Goal: Information Seeking & Learning: Learn about a topic

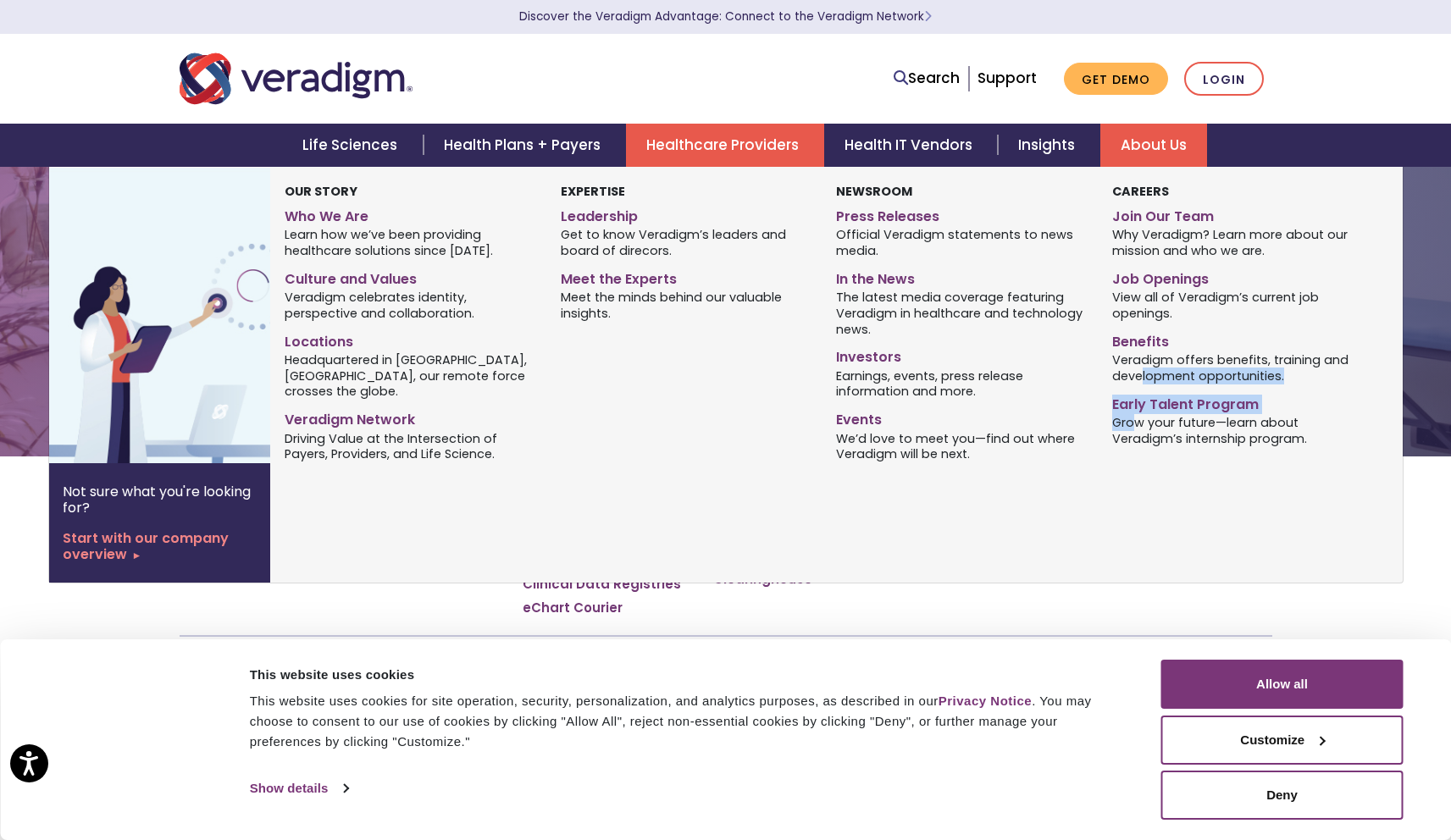
drag, startPoint x: 1139, startPoint y: 395, endPoint x: 1130, endPoint y: 429, distance: 35.2
click at [1130, 429] on div "Careers Join Our Team Why Veradigm? Learn more about our mission and who we are…" at bounding box center [1237, 324] width 275 height 285
click at [1128, 436] on span "Grow your future—learn about Veradigm’s internship program." at bounding box center [1237, 429] width 250 height 33
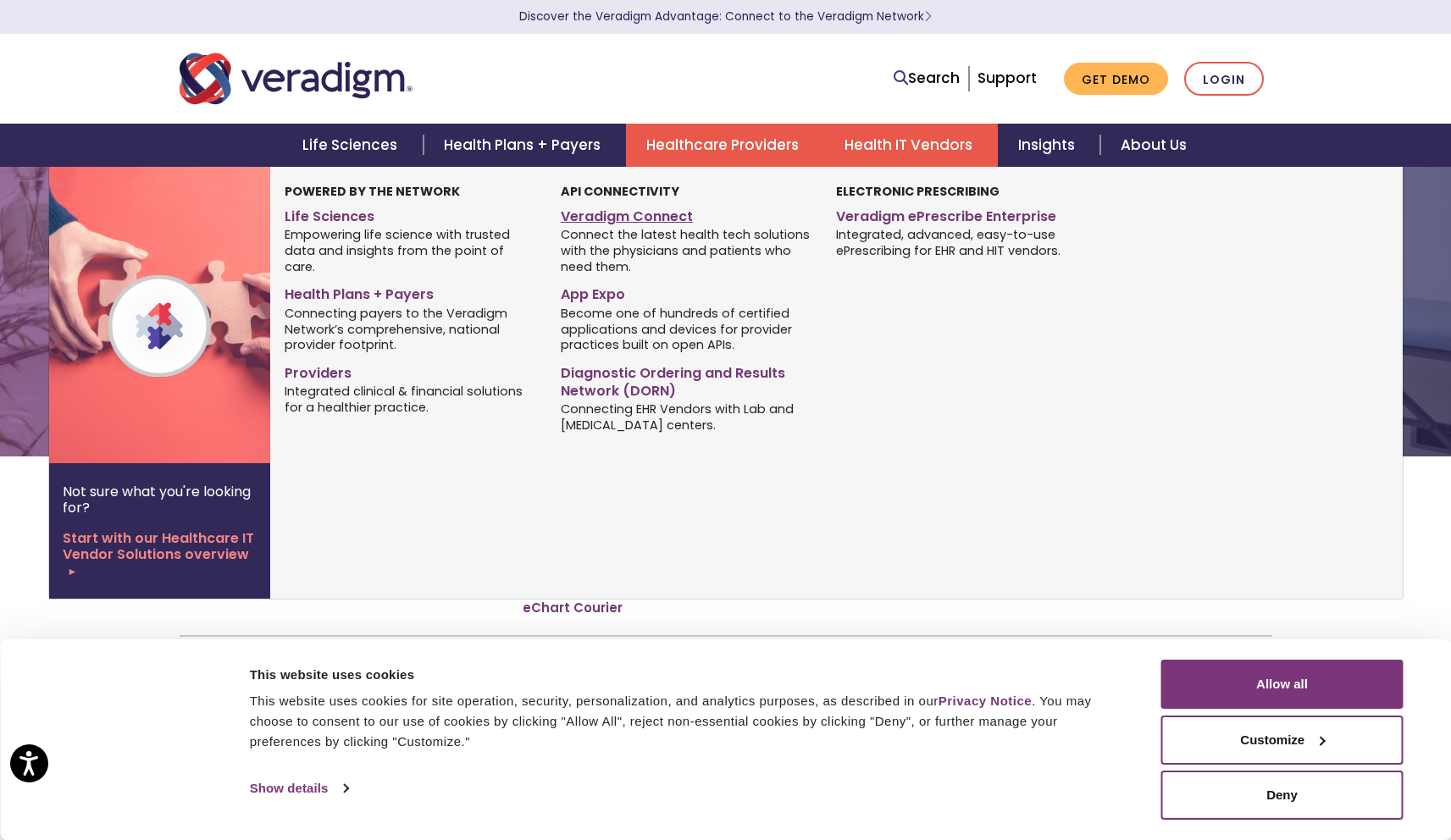
click at [662, 220] on link "Veradigm Connect" at bounding box center [685, 214] width 250 height 25
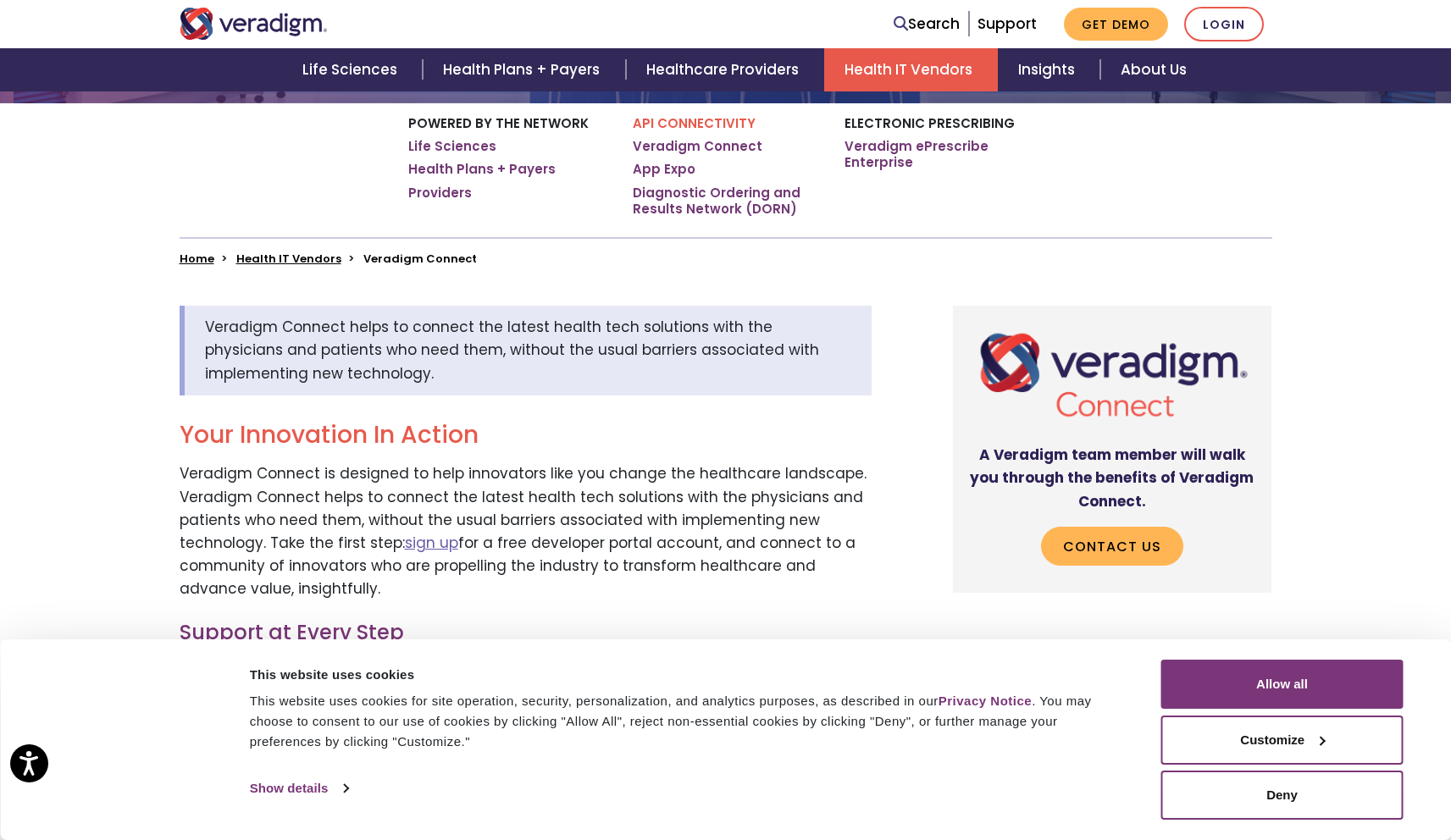
scroll to position [527, 0]
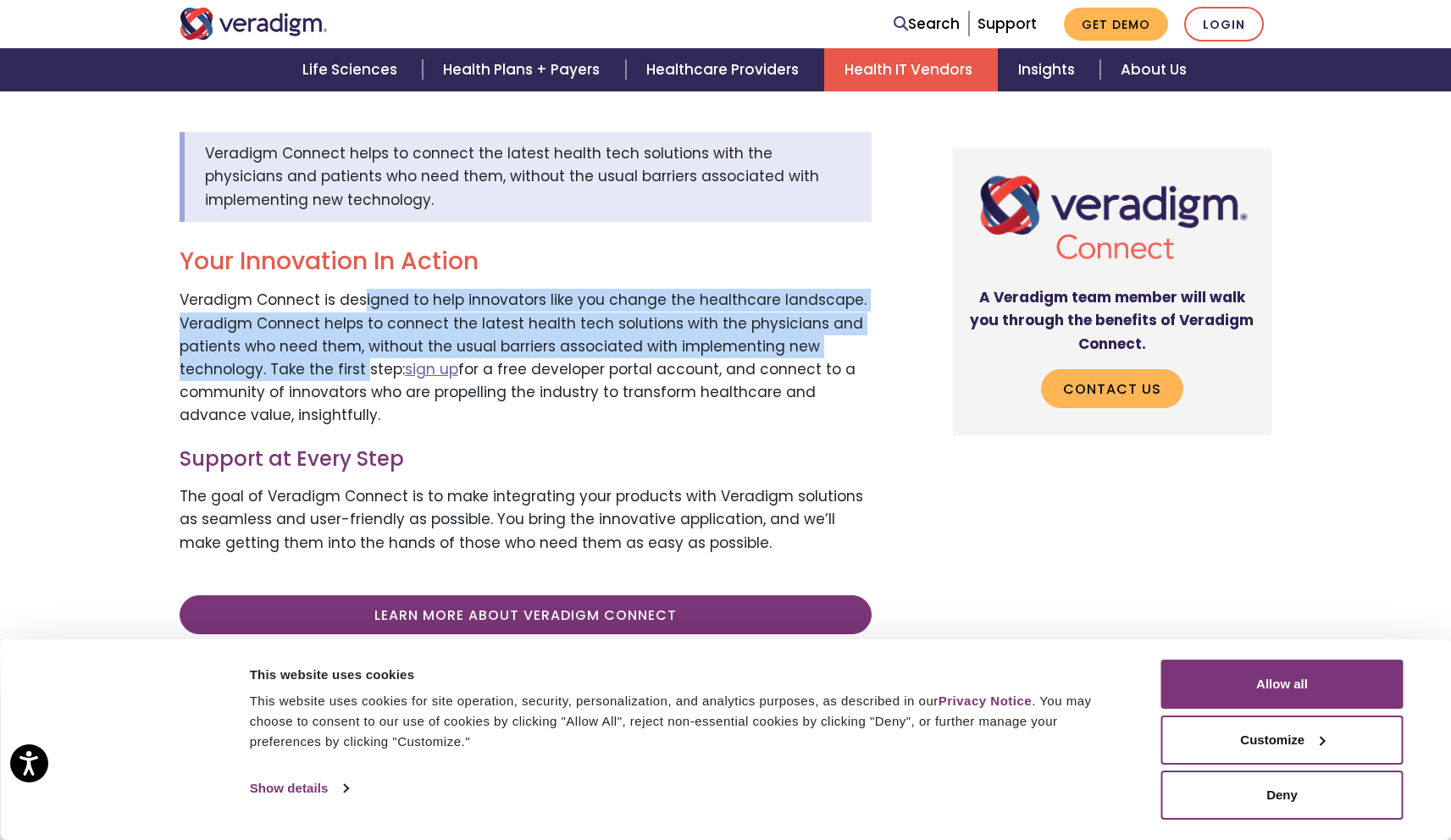
drag, startPoint x: 361, startPoint y: 299, endPoint x: 364, endPoint y: 382, distance: 83.1
click at [364, 382] on p "Veradigm Connect is designed to help innovators like you change the healthcare …" at bounding box center [525, 358] width 692 height 138
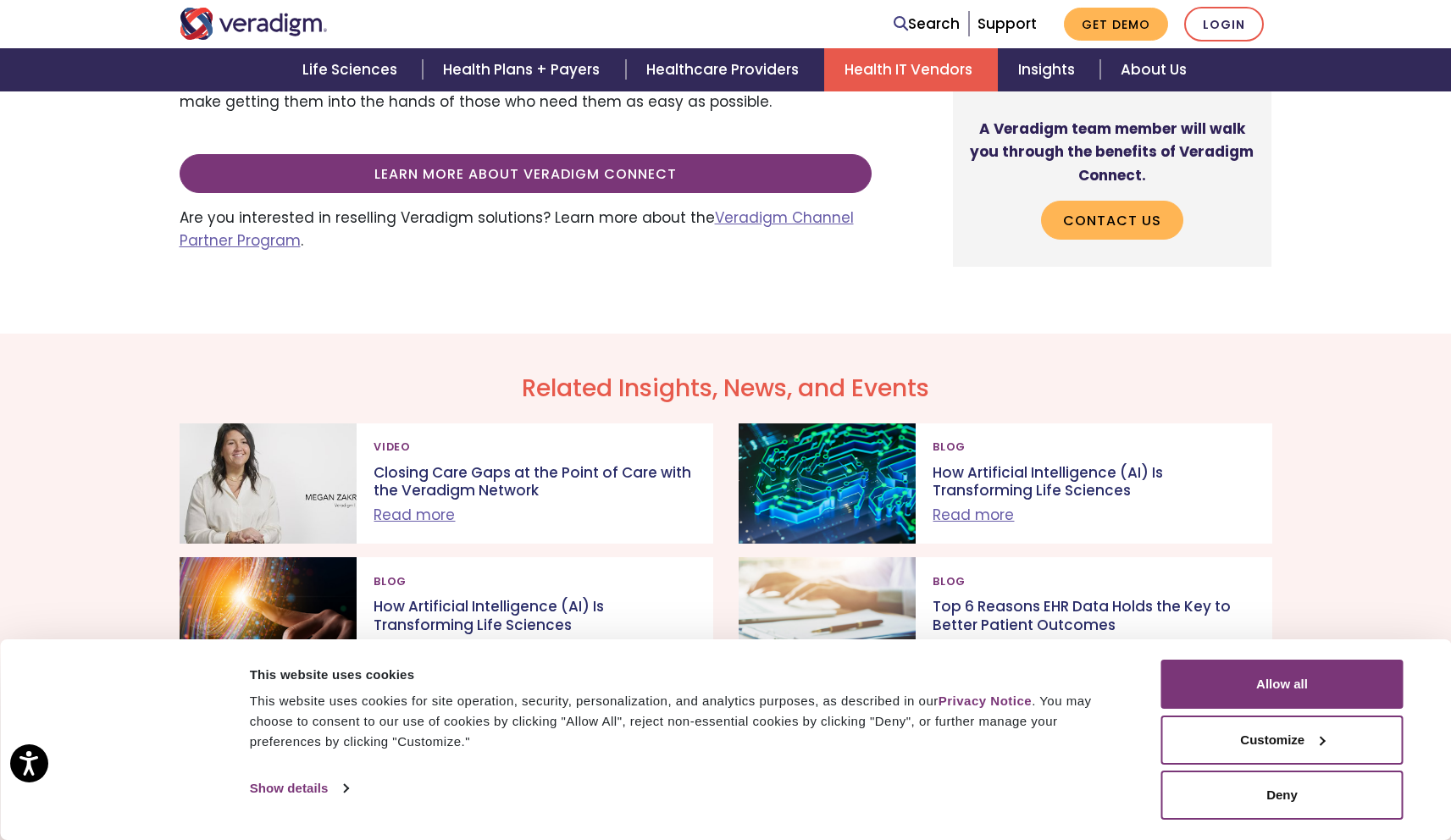
scroll to position [677, 0]
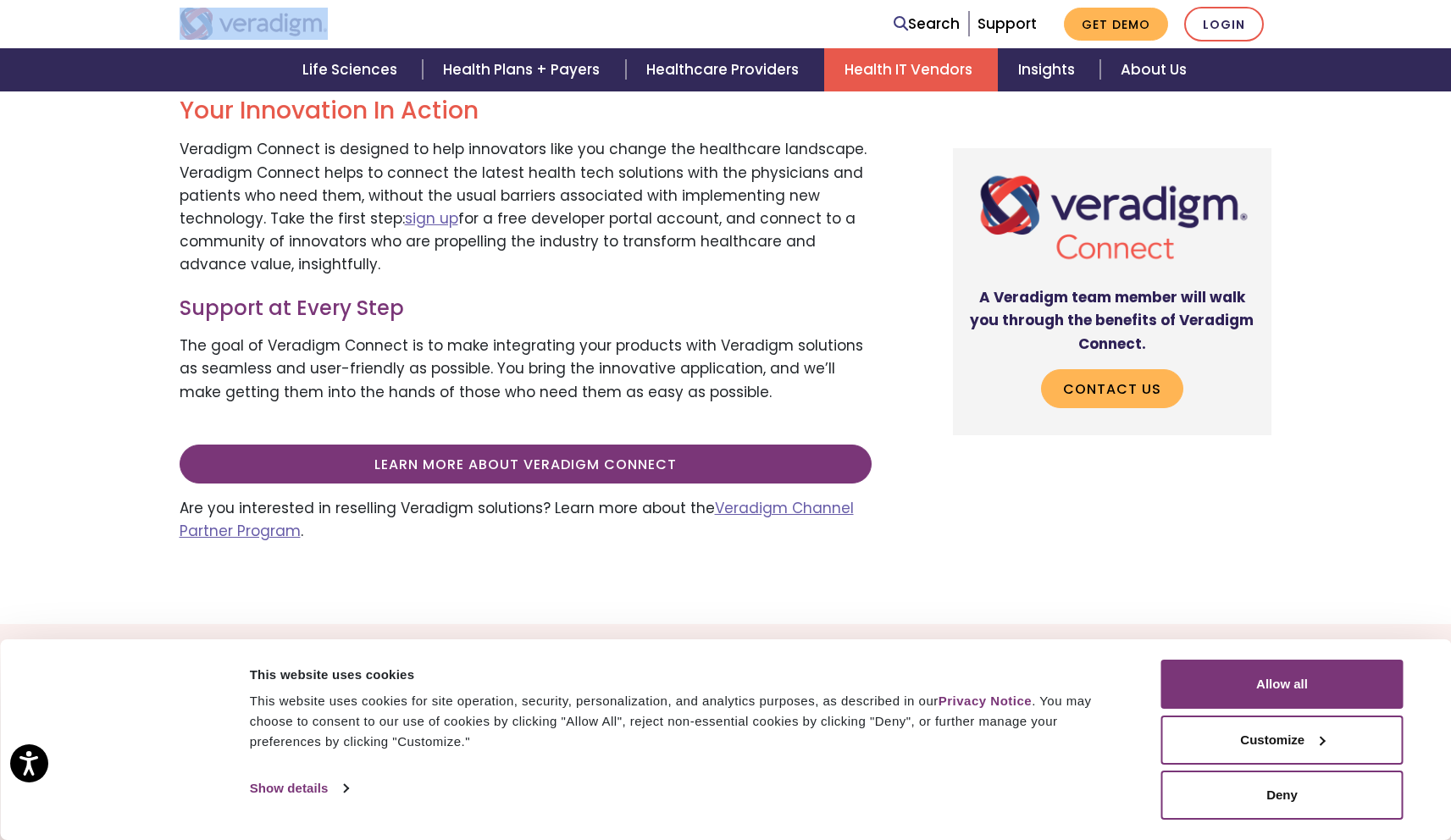
drag, startPoint x: 135, startPoint y: 24, endPoint x: 425, endPoint y: 27, distance: 290.0
click at [425, 27] on nav "Search Support Get Demo Login" at bounding box center [725, 24] width 1451 height 49
click at [425, 27] on div at bounding box center [400, 24] width 466 height 32
drag, startPoint x: 431, startPoint y: 24, endPoint x: 105, endPoint y: 15, distance: 326.1
click at [105, 15] on nav "Search Support Get Demo Login" at bounding box center [725, 24] width 1451 height 49
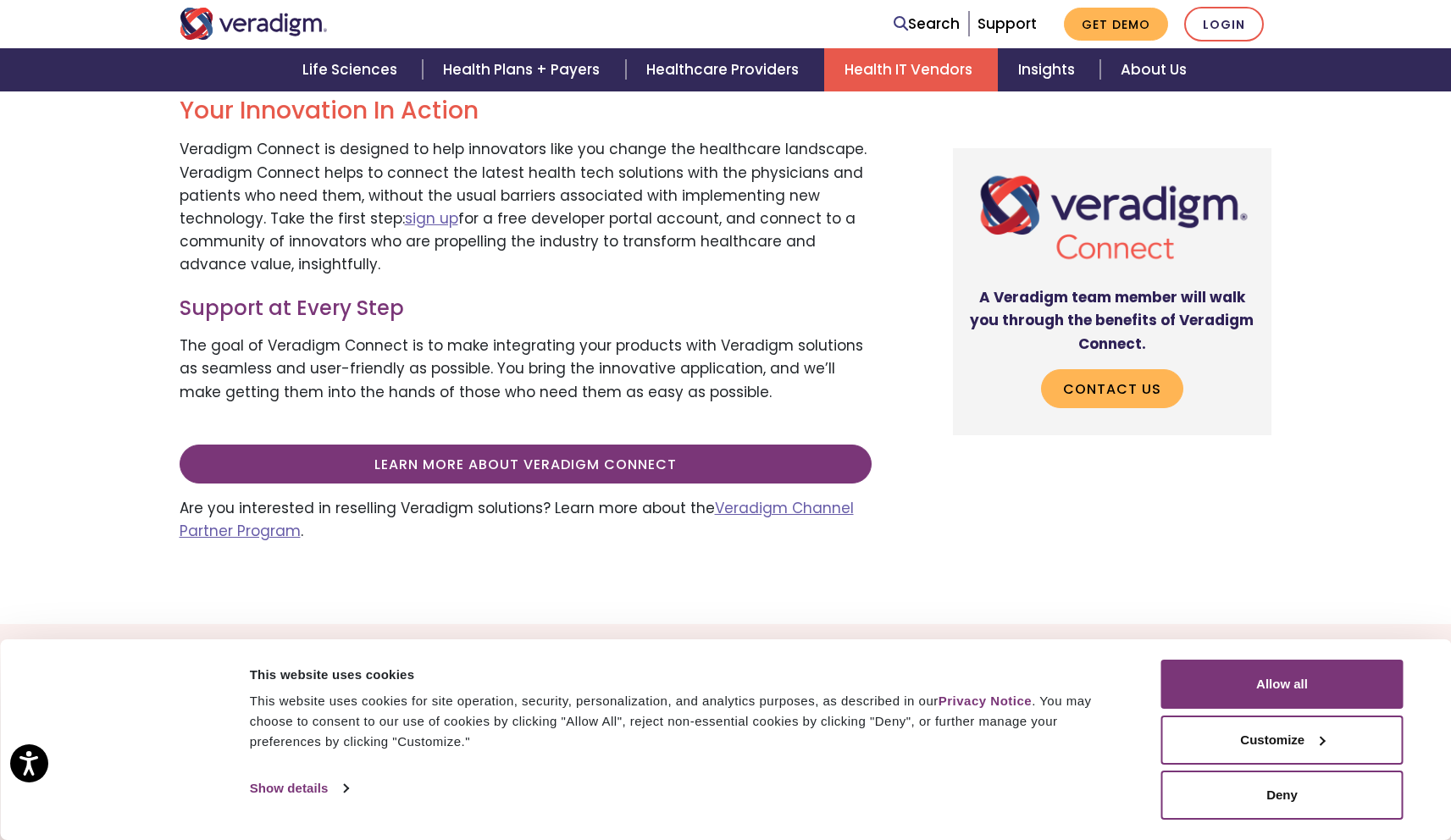
click at [142, 205] on div "Veradigm Connect helps to connect the latest health tech solutions with the phy…" at bounding box center [725, 283] width 1451 height 683
drag, startPoint x: 120, startPoint y: 33, endPoint x: 407, endPoint y: 27, distance: 287.1
click at [408, 26] on nav "Search Support Get Demo Login" at bounding box center [725, 24] width 1451 height 49
click at [302, 259] on p "Veradigm Connect is designed to help innovators like you change the healthcare …" at bounding box center [525, 206] width 692 height 138
drag, startPoint x: 156, startPoint y: 19, endPoint x: 405, endPoint y: 33, distance: 249.4
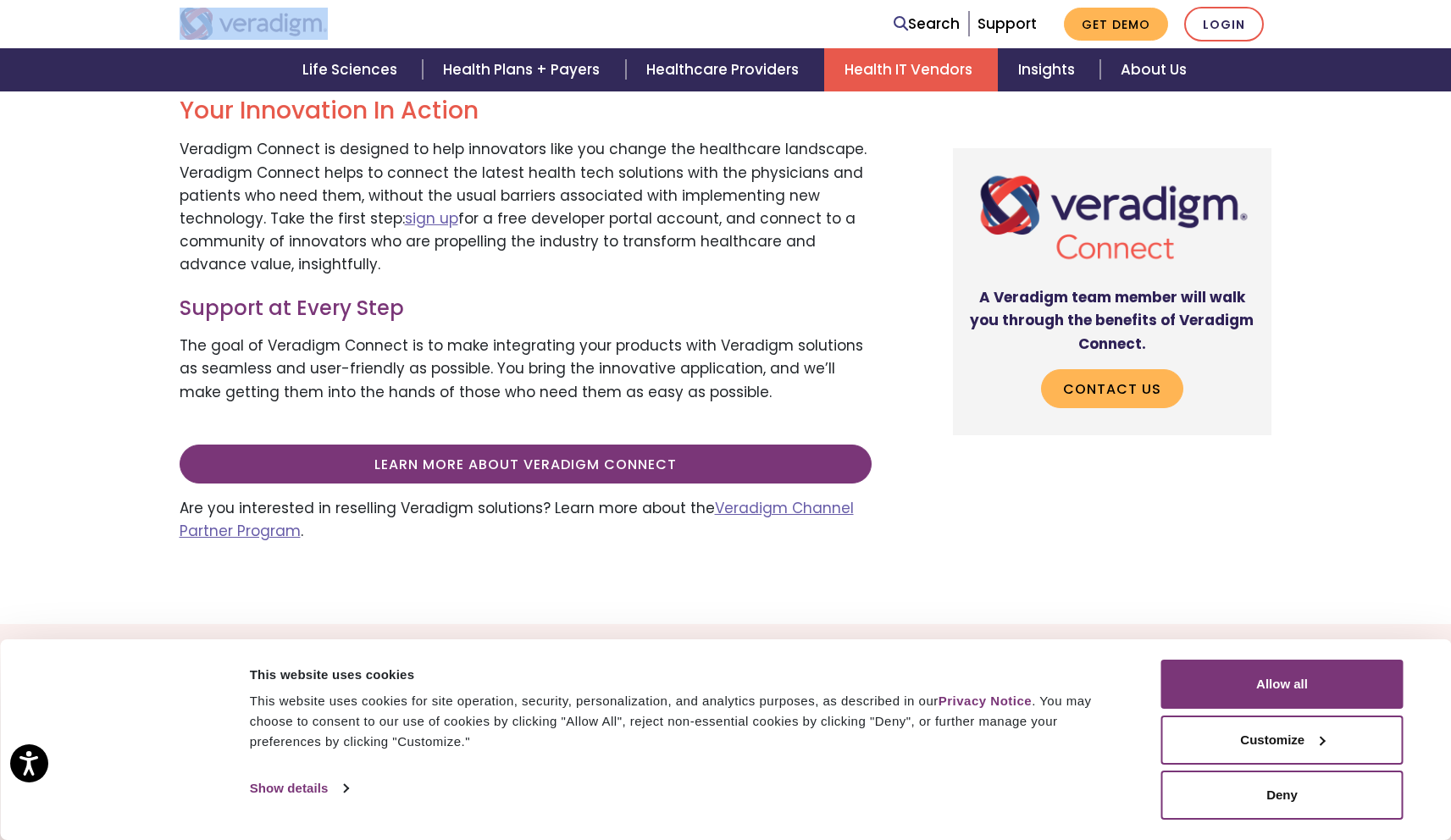
click at [405, 33] on nav "Search Support Get Demo Login" at bounding box center [725, 24] width 1451 height 49
click at [232, 196] on p "Veradigm Connect is designed to help innovators like you change the healthcare …" at bounding box center [525, 206] width 692 height 138
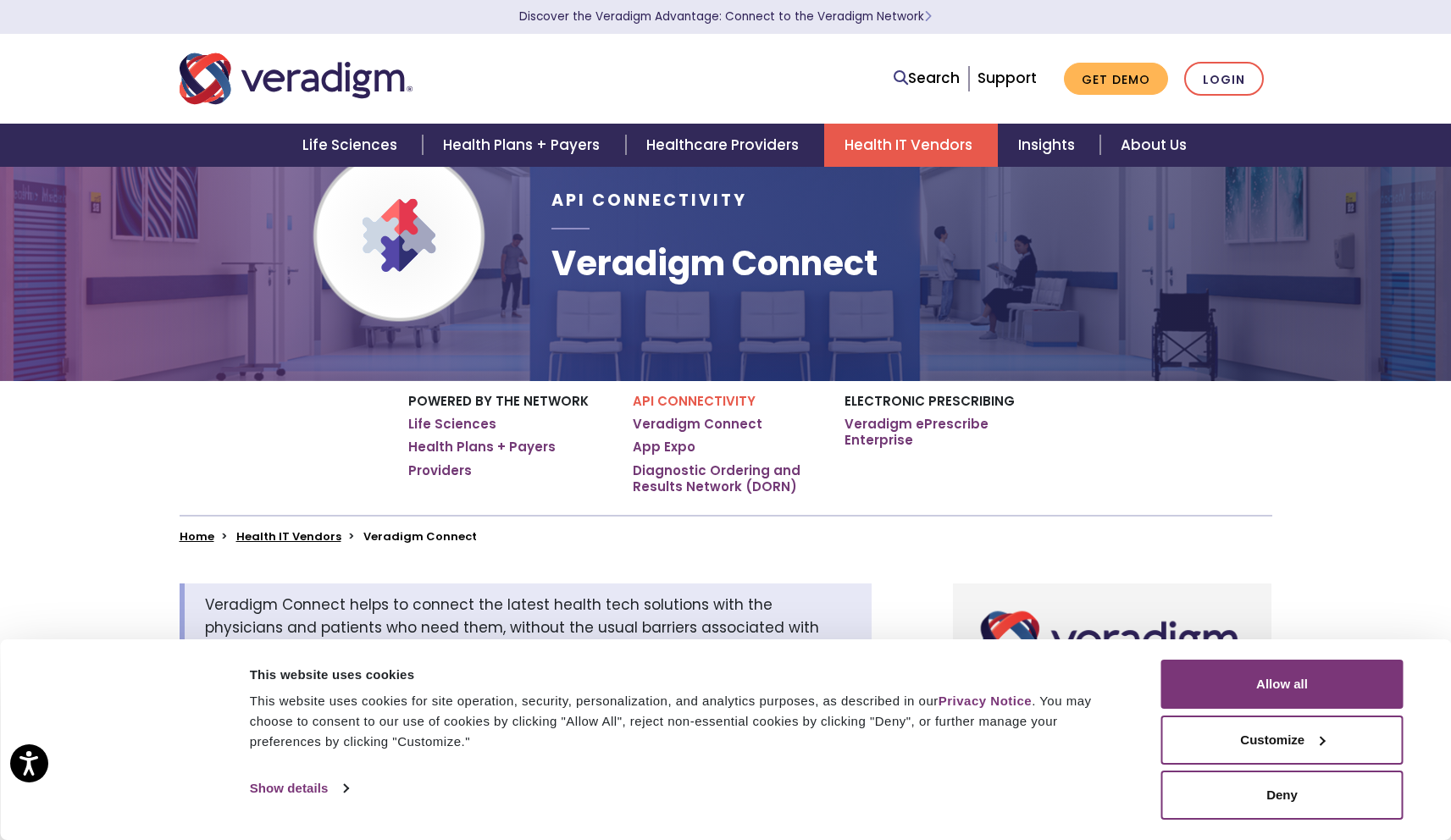
scroll to position [0, 0]
